Goal: Task Accomplishment & Management: Manage account settings

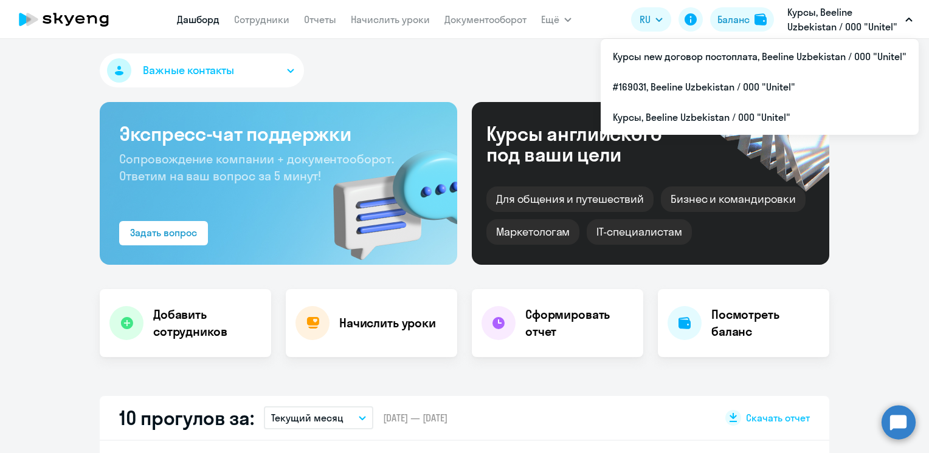
click at [890, 18] on p "Курсы, Beeline Uzbekistan / ООО "Unitel"" at bounding box center [843, 19] width 113 height 29
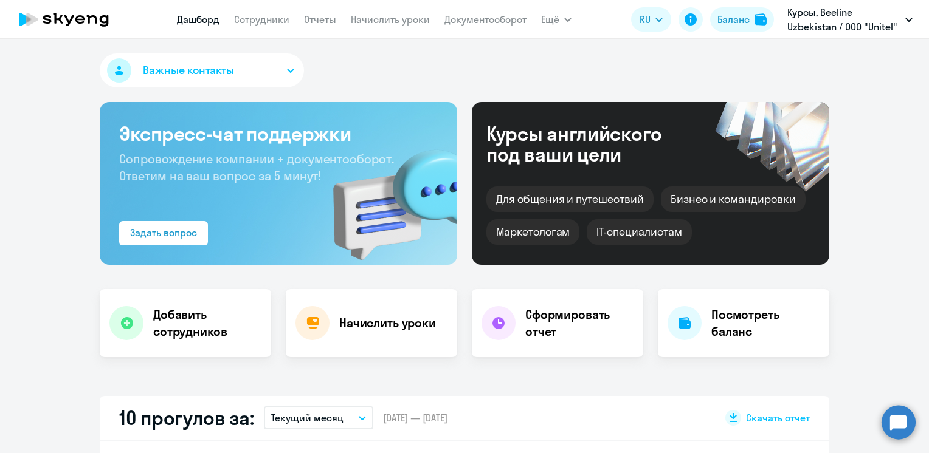
click at [886, 20] on p "Курсы, Beeline Uzbekistan / ООО "Unitel"" at bounding box center [843, 19] width 113 height 29
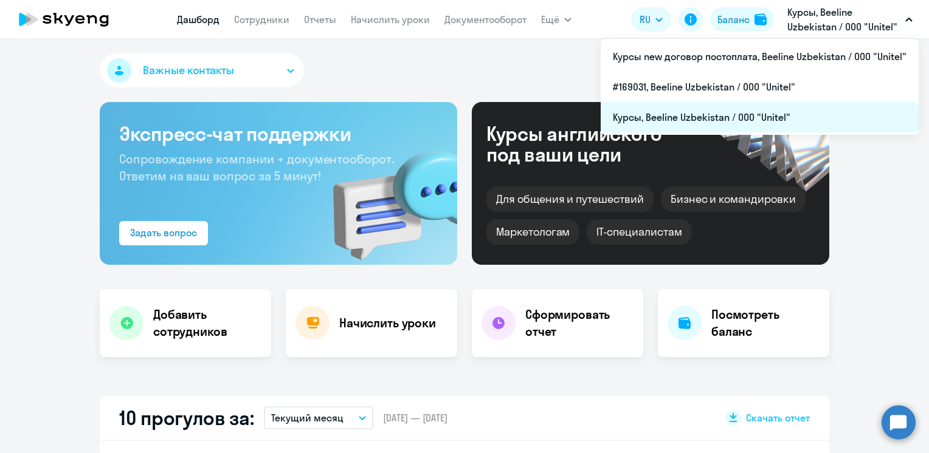
click at [637, 110] on li "Курсы, Beeline Uzbekistan / ООО "Unitel"" at bounding box center [760, 117] width 318 height 30
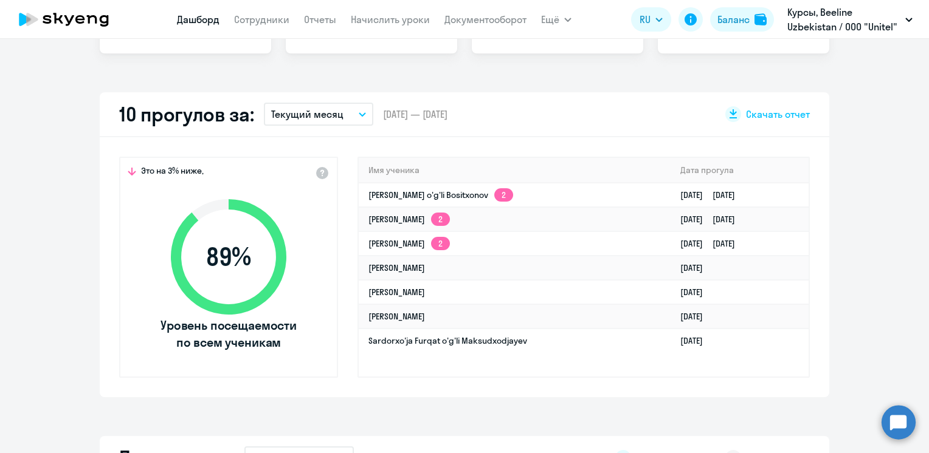
scroll to position [122, 0]
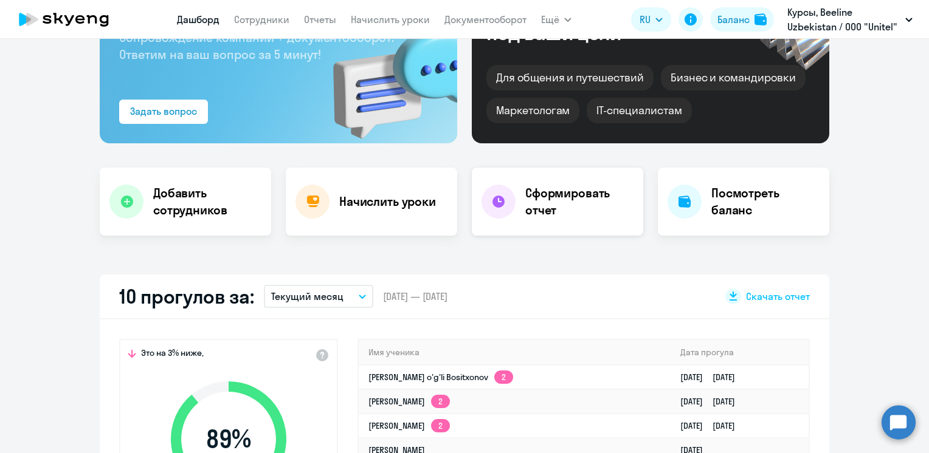
click at [559, 191] on h4 "Сформировать отчет" at bounding box center [579, 202] width 108 height 34
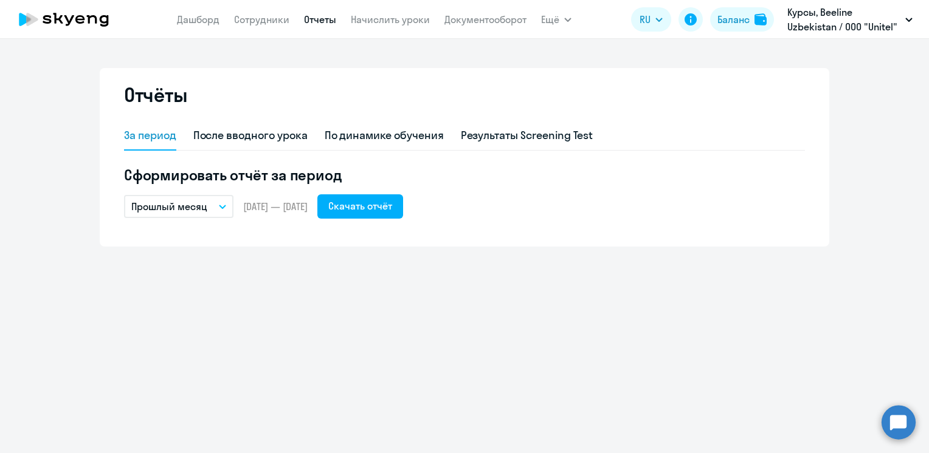
click at [226, 205] on icon "button" at bounding box center [222, 207] width 7 height 4
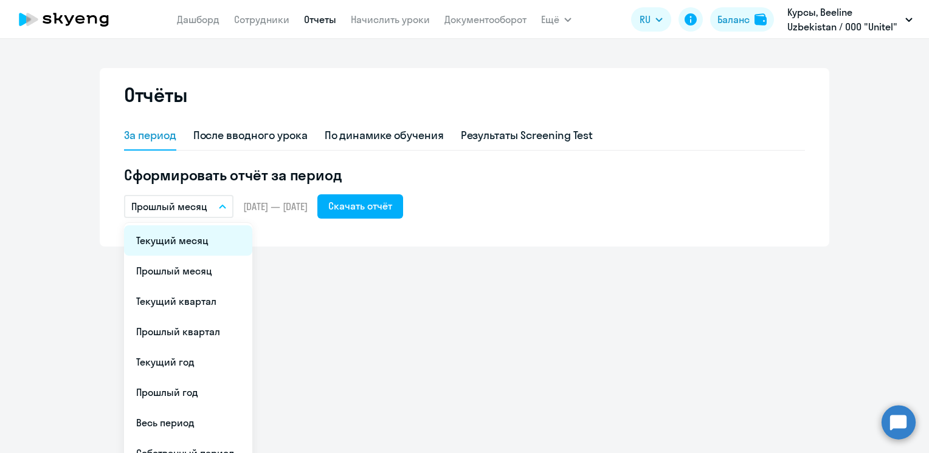
click at [186, 250] on li "Текущий месяц" at bounding box center [188, 241] width 128 height 30
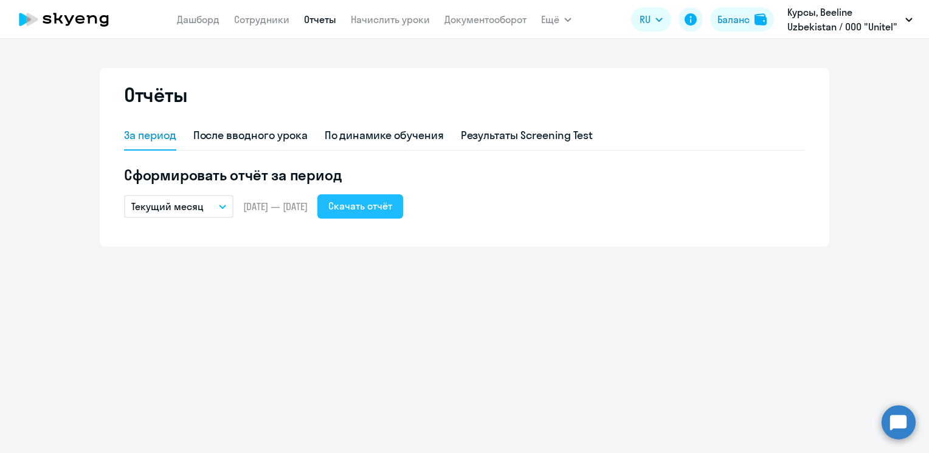
click at [387, 209] on div "Скачать отчёт" at bounding box center [360, 206] width 64 height 15
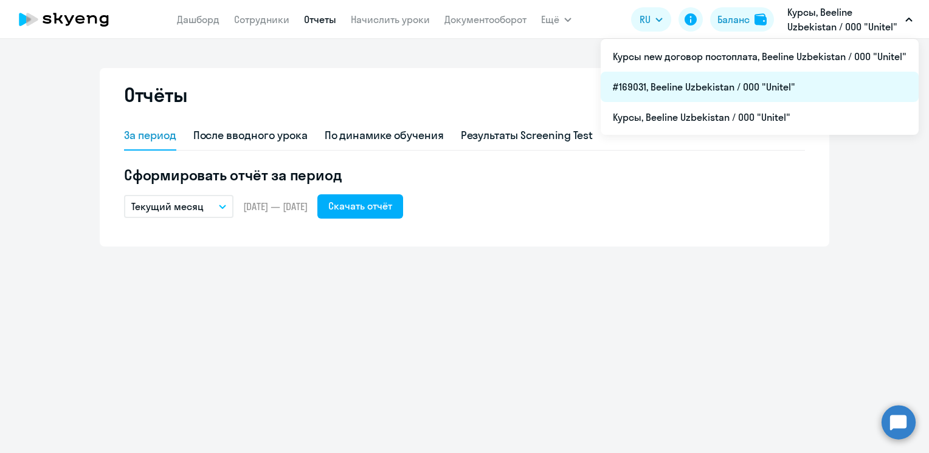
click at [652, 89] on li "#169031, Beeline Uzbekistan / ООО "Unitel"" at bounding box center [760, 87] width 318 height 30
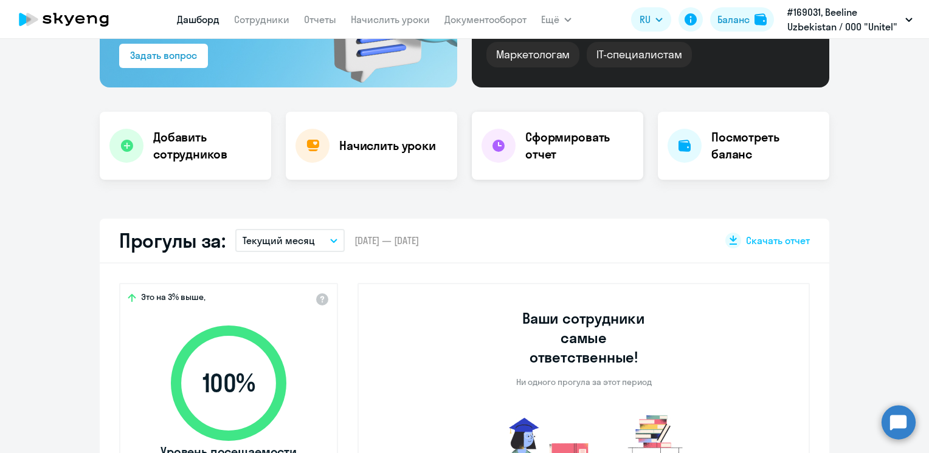
scroll to position [243, 0]
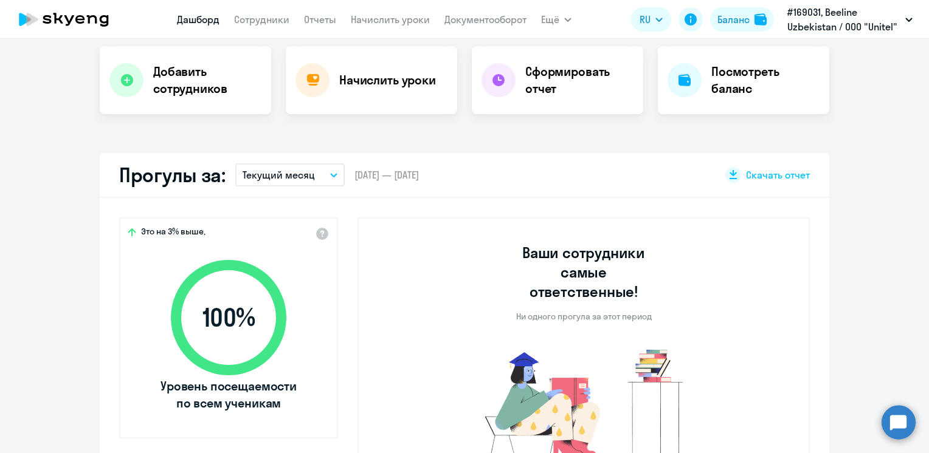
click at [321, 179] on button "Текущий месяц" at bounding box center [289, 175] width 109 height 23
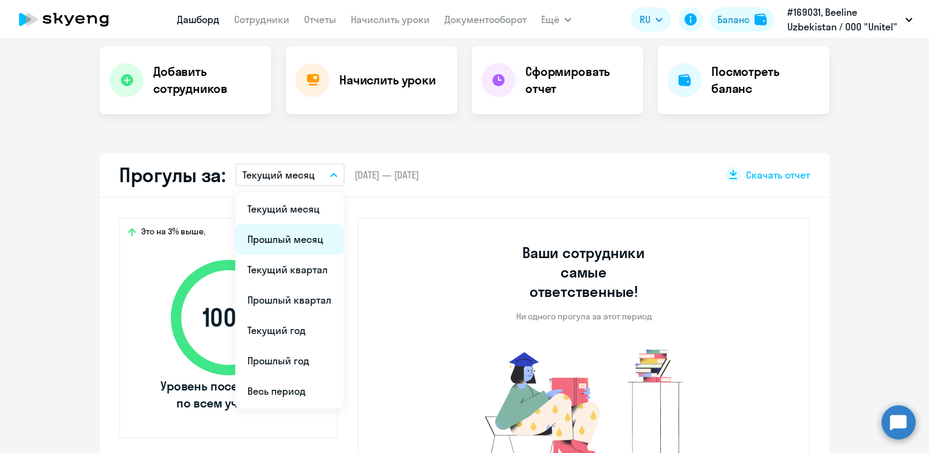
click at [295, 247] on li "Прошлый месяц" at bounding box center [289, 239] width 108 height 30
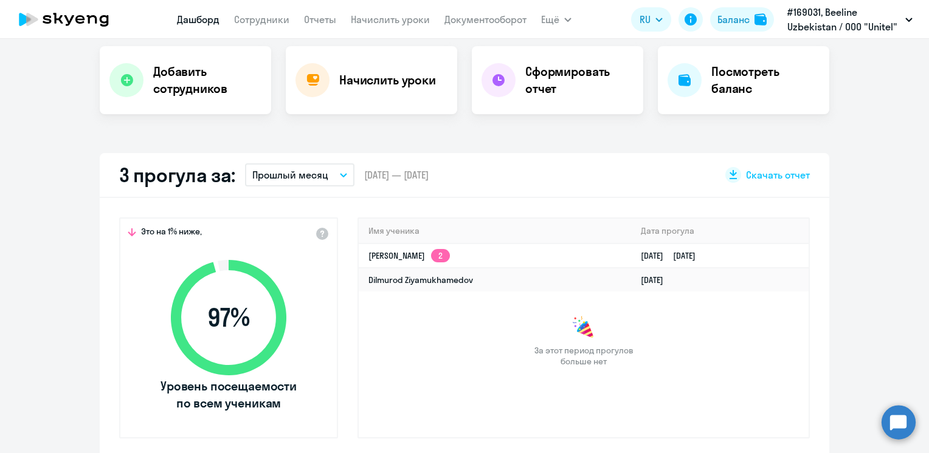
click at [344, 179] on button "Прошлый месяц" at bounding box center [299, 175] width 109 height 23
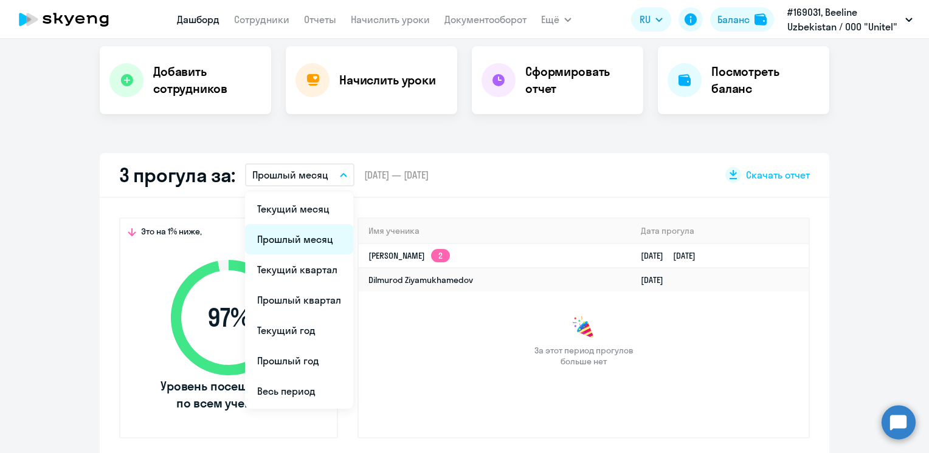
select select "30"
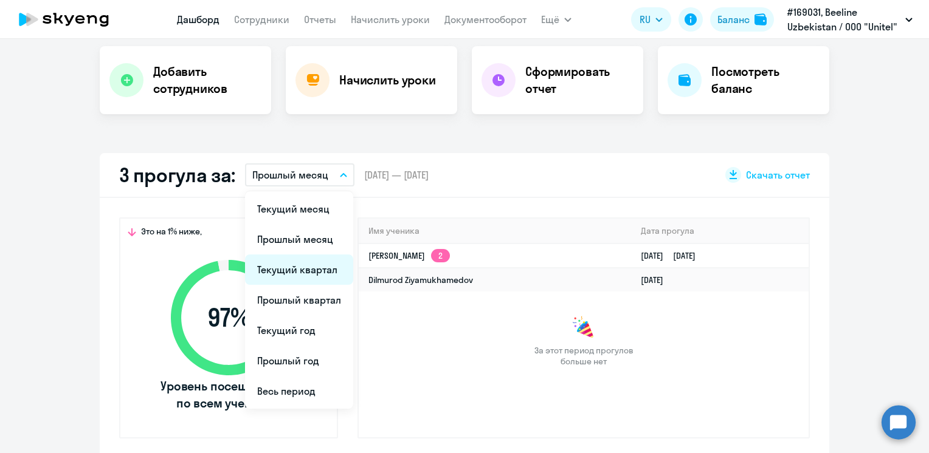
click at [300, 265] on li "Текущий квартал" at bounding box center [299, 270] width 108 height 30
